Goal: Register for event/course

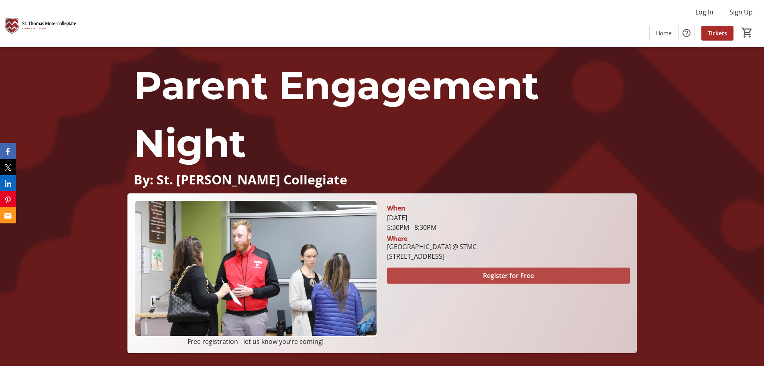
click at [511, 274] on span "Register for Free" at bounding box center [508, 276] width 51 height 10
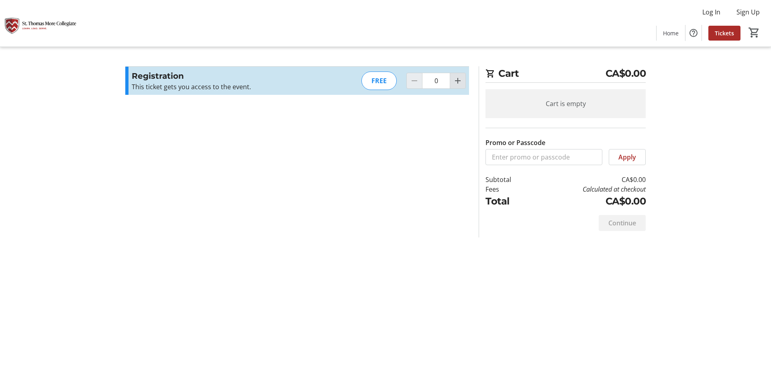
click at [455, 81] on mat-icon "Increment by one" at bounding box center [458, 81] width 10 height 10
type input "1"
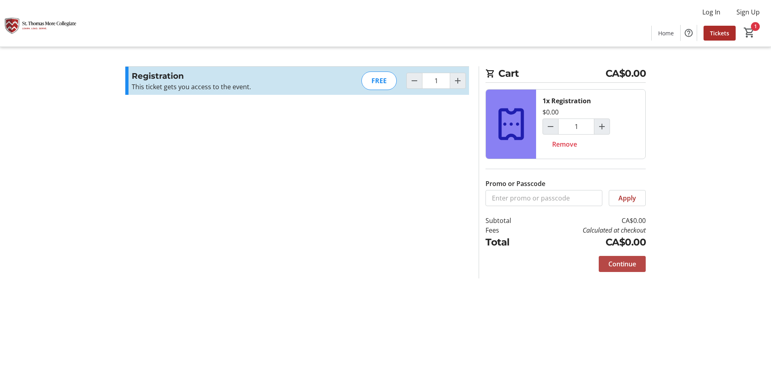
click at [620, 267] on span "Continue" at bounding box center [622, 264] width 28 height 10
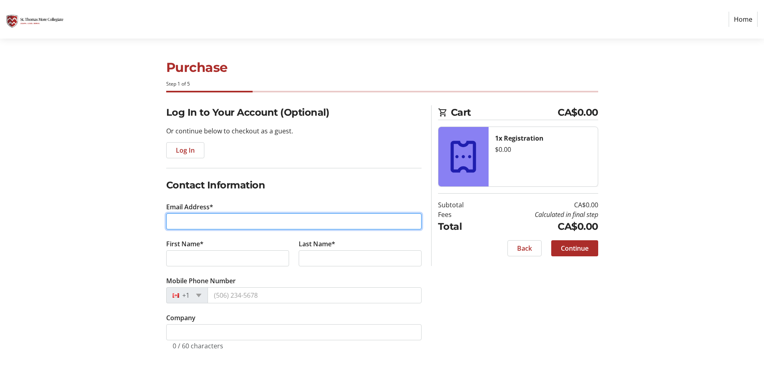
click at [242, 221] on input "Email Address*" at bounding box center [293, 221] width 255 height 16
type input "[EMAIL_ADDRESS][PERSON_NAME][DOMAIN_NAME]"
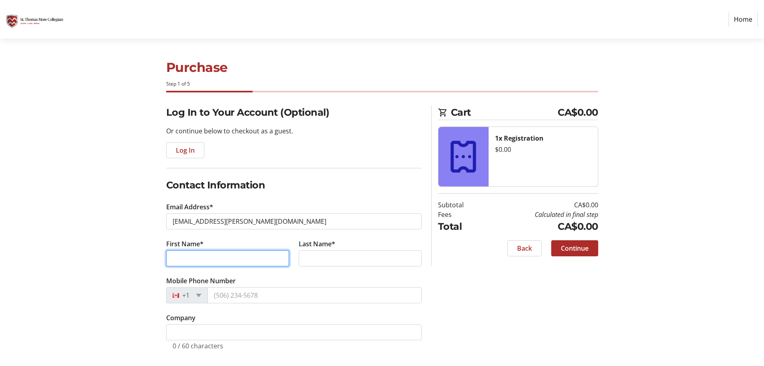
type input "[PERSON_NAME]"
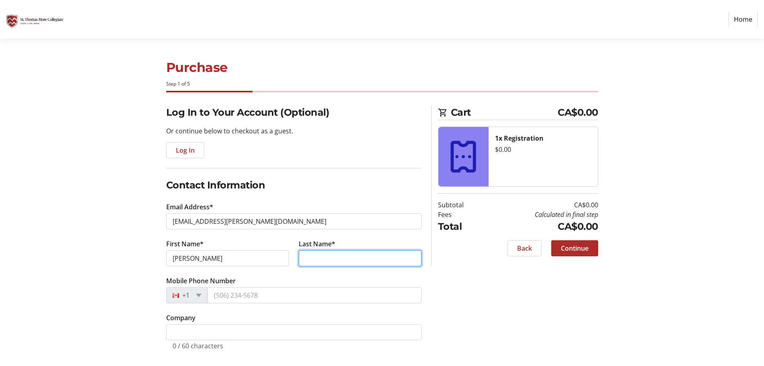
type input "[PERSON_NAME]"
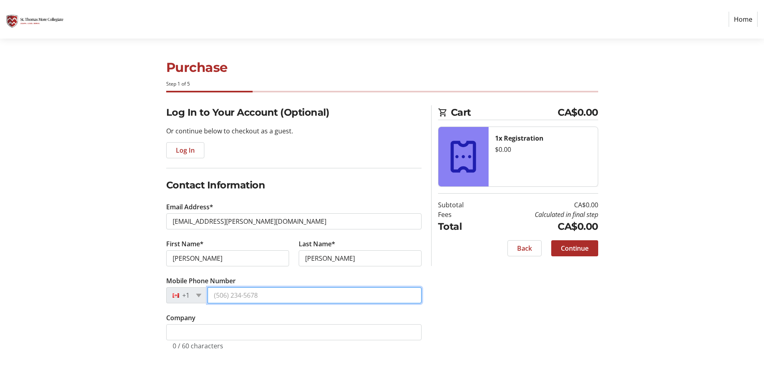
type input "[PHONE_NUMBER]"
click at [499, 277] on div "Log In to Your Account (Optional) Or continue below to checkout as a guest. Log…" at bounding box center [382, 237] width 530 height 264
click at [569, 248] on span "Continue" at bounding box center [575, 248] width 28 height 10
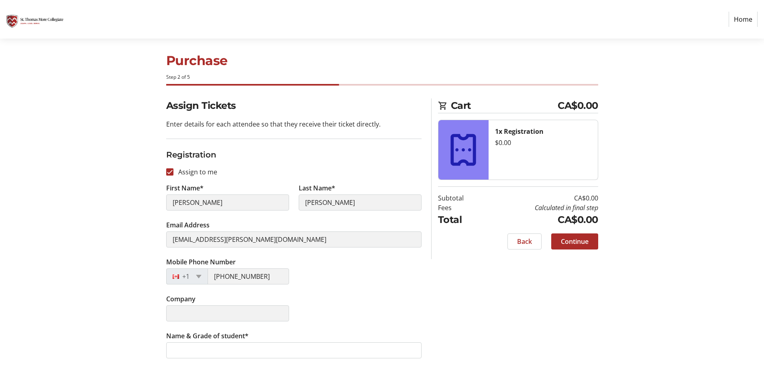
scroll to position [9, 0]
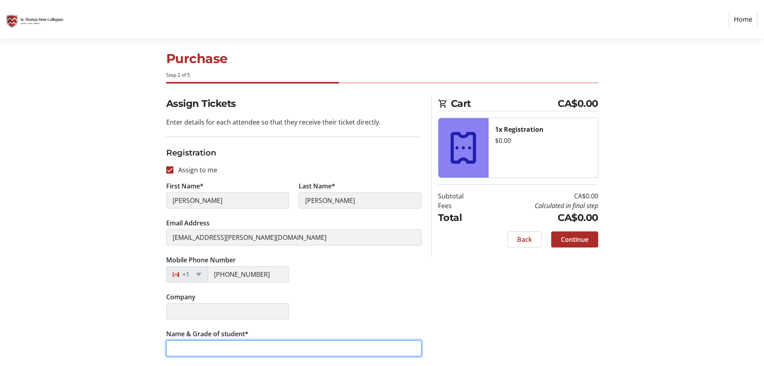
click at [264, 345] on input "Name & Grade of student*" at bounding box center [293, 348] width 255 height 16
type input "[PERSON_NAME] Gr 11"
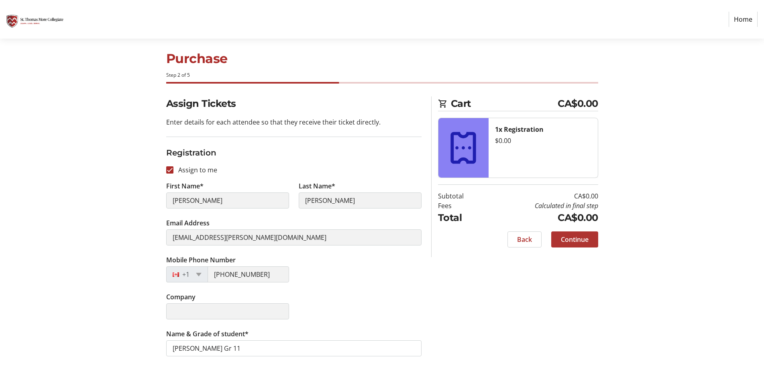
click at [565, 245] on span at bounding box center [574, 239] width 47 height 19
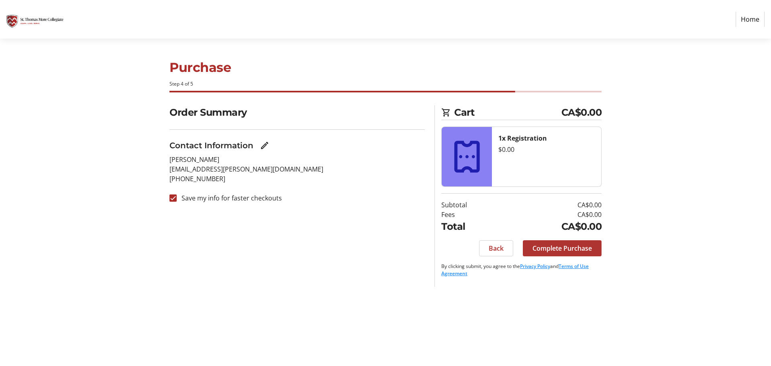
click at [581, 248] on span "Complete Purchase" at bounding box center [561, 248] width 59 height 10
